Goal: Book appointment/travel/reservation

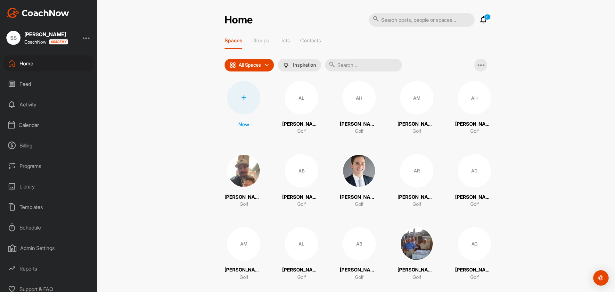
click at [29, 126] on div "Calendar" at bounding box center [49, 125] width 90 height 16
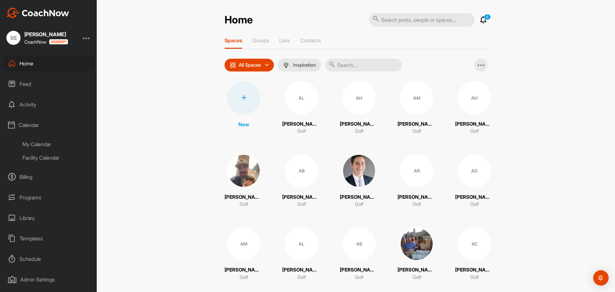
click at [41, 159] on div "Facility Calendar" at bounding box center [56, 157] width 76 height 13
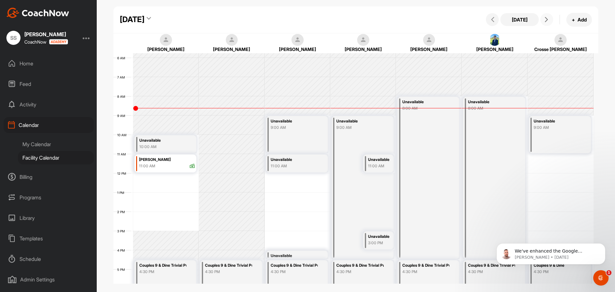
click at [546, 18] on icon at bounding box center [546, 19] width 5 height 5
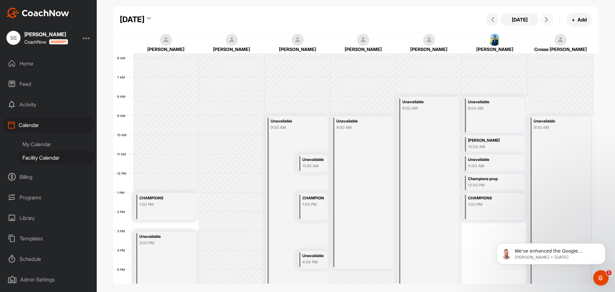
click at [546, 18] on icon at bounding box center [546, 19] width 5 height 5
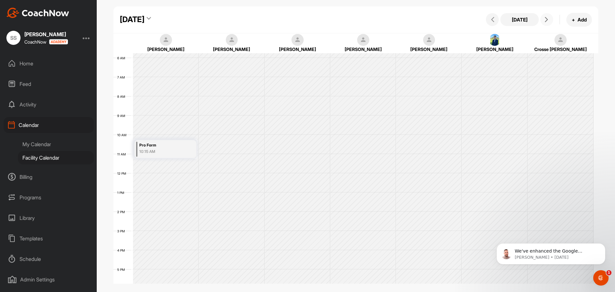
click at [546, 18] on icon at bounding box center [546, 19] width 5 height 5
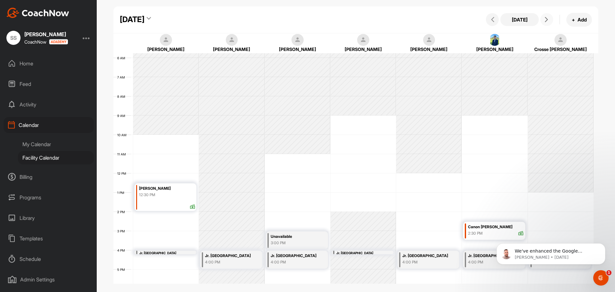
click at [546, 18] on icon at bounding box center [546, 19] width 5 height 5
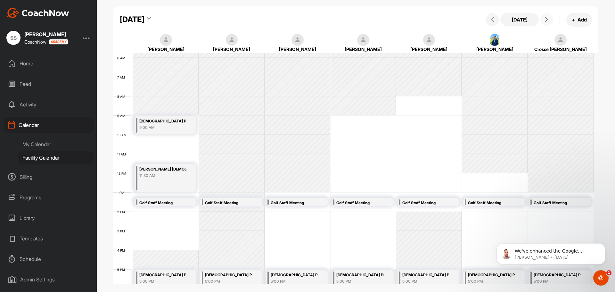
click at [158, 172] on div "[PERSON_NAME] [DEMOGRAPHIC_DATA] GOLF" at bounding box center [162, 169] width 47 height 7
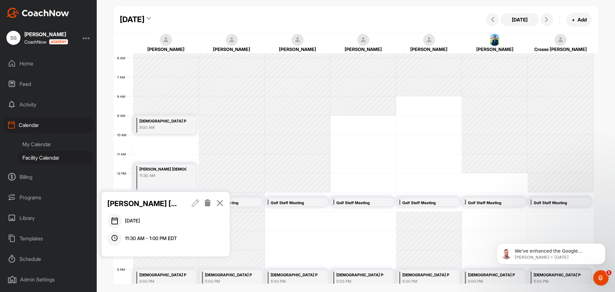
click at [197, 201] on icon at bounding box center [195, 202] width 7 height 7
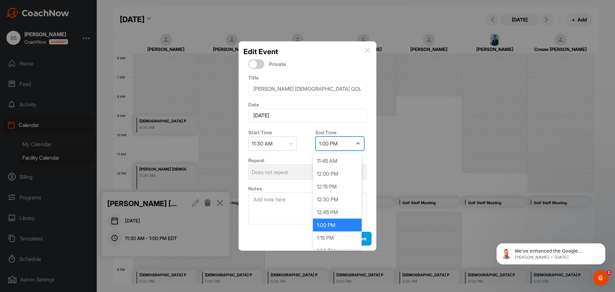
click at [323, 144] on div "1:00 PM" at bounding box center [328, 144] width 19 height 8
click at [333, 172] on div "12:00 PM" at bounding box center [337, 173] width 49 height 13
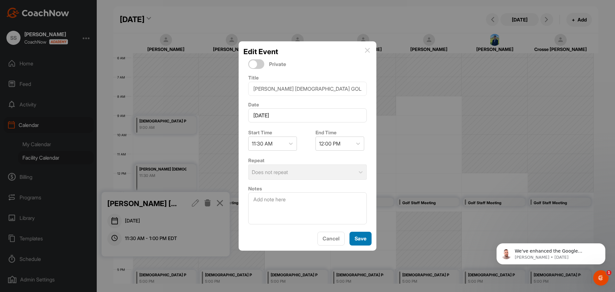
click at [359, 240] on span "Save" at bounding box center [360, 238] width 12 height 6
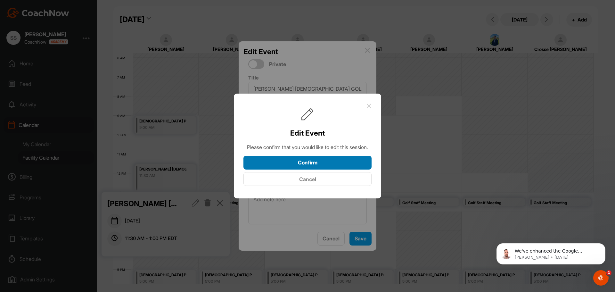
click at [314, 168] on button "Confirm" at bounding box center [307, 163] width 128 height 14
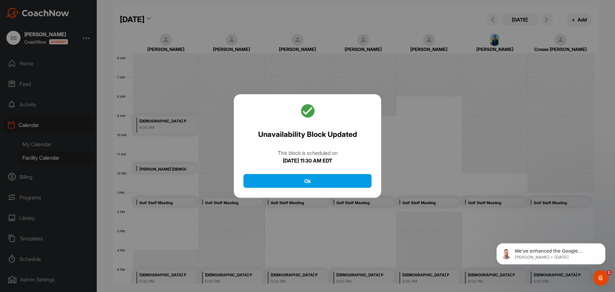
click at [147, 175] on div at bounding box center [307, 146] width 615 height 292
click at [249, 178] on button "Ok" at bounding box center [307, 181] width 128 height 14
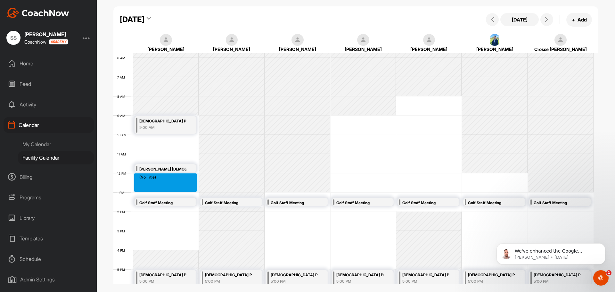
drag, startPoint x: 158, startPoint y: 178, endPoint x: 160, endPoint y: 186, distance: 8.1
click at [160, 186] on div "12 AM 1 AM 2 AM 3 AM 4 AM 5 AM 6 AM 7 AM 8 AM 9 AM 10 AM 11 AM 12 PM 1 PM 2 PM …" at bounding box center [353, 172] width 480 height 461
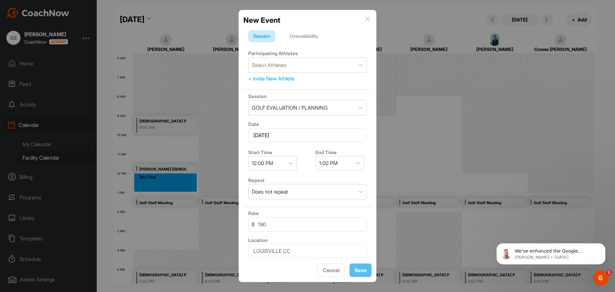
click at [306, 36] on div "Unavailability" at bounding box center [304, 36] width 38 height 12
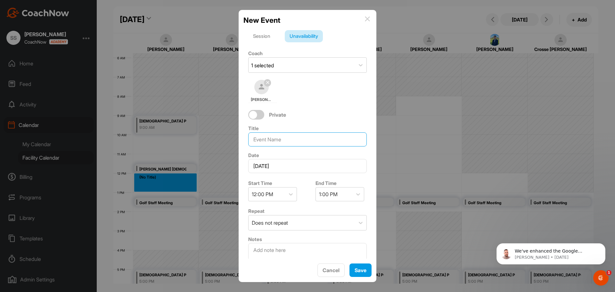
click at [277, 141] on input at bounding box center [307, 139] width 118 height 14
type input "SDR PRES MEETING"
click at [358, 269] on span "Save" at bounding box center [360, 270] width 12 height 6
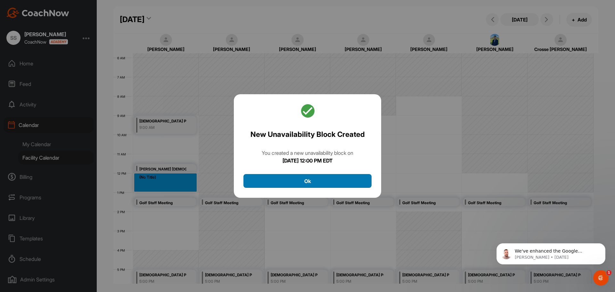
click at [326, 184] on button "Ok" at bounding box center [307, 181] width 128 height 14
